Goal: Information Seeking & Learning: Check status

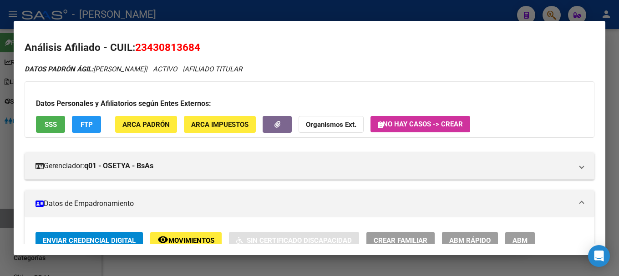
click at [467, 15] on div at bounding box center [309, 138] width 619 height 276
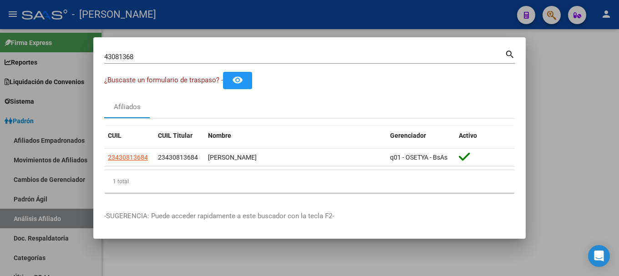
click at [399, 60] on input "43081368" at bounding box center [304, 57] width 401 height 8
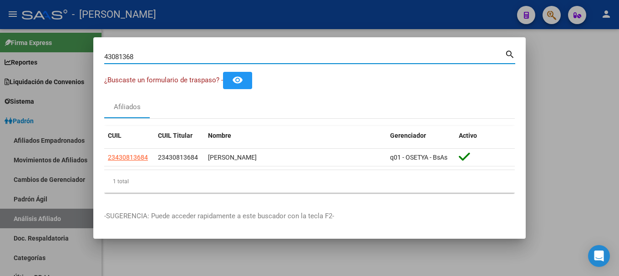
click at [399, 60] on input "43081368" at bounding box center [304, 57] width 401 height 8
type input "33210779"
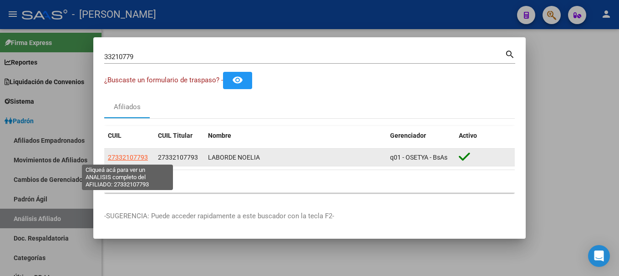
click at [130, 158] on span "27332107793" at bounding box center [128, 157] width 40 height 7
type textarea "27332107793"
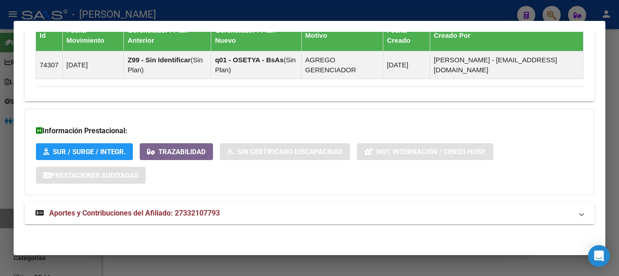
click at [339, 212] on mat-panel-title "Aportes y Contribuciones del Afiliado: 27332107793" at bounding box center [304, 213] width 537 height 11
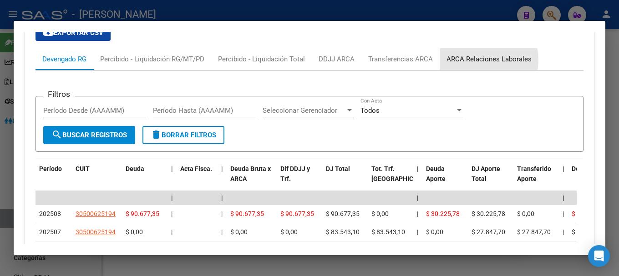
click at [476, 60] on div "ARCA Relaciones Laborales" at bounding box center [489, 59] width 85 height 10
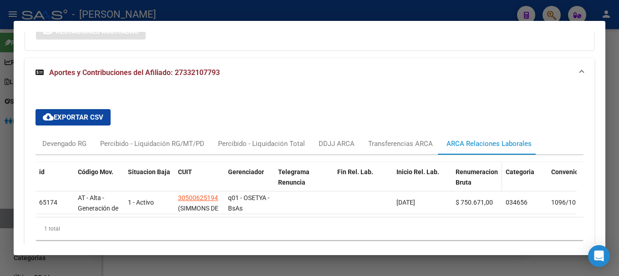
scroll to position [765, 0]
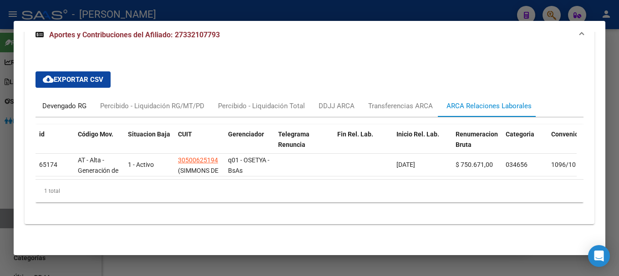
click at [76, 102] on div "Devengado RG" at bounding box center [64, 106] width 44 height 10
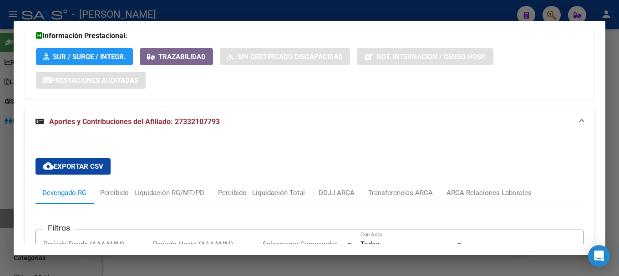
click at [349, 112] on mat-expansion-panel-header "Aportes y Contribuciones del Afiliado: 27332107793" at bounding box center [310, 121] width 570 height 29
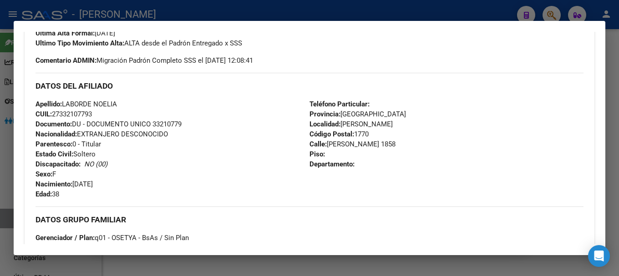
scroll to position [0, 0]
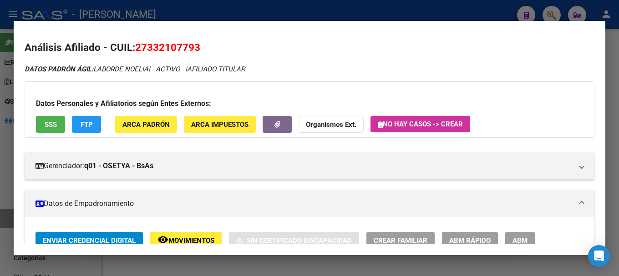
click at [174, 46] on span "27332107793" at bounding box center [167, 47] width 65 height 12
copy span "27332107793"
click at [325, 8] on div at bounding box center [309, 138] width 619 height 276
